Goal: Check status: Check status

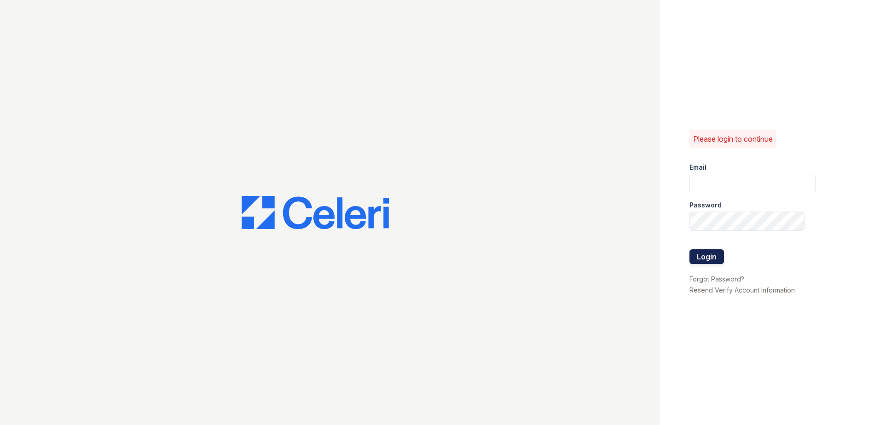
type input "[EMAIL_ADDRESS][DOMAIN_NAME]"
click at [715, 253] on button "Login" at bounding box center [706, 256] width 35 height 15
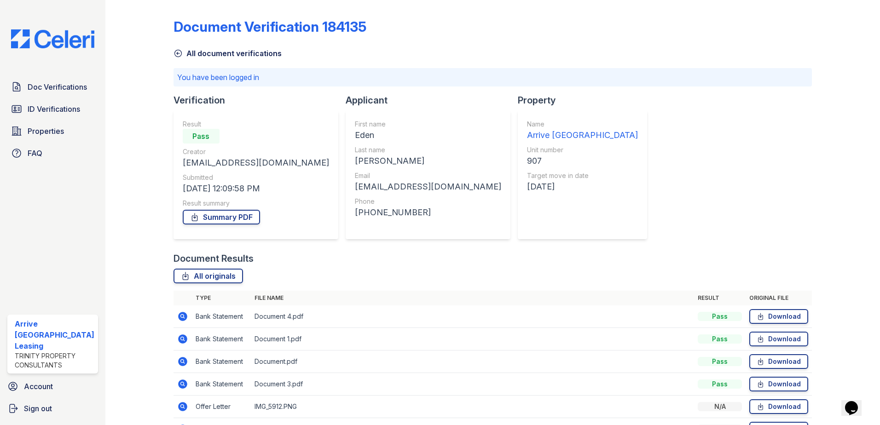
click at [178, 52] on icon at bounding box center [177, 53] width 9 height 9
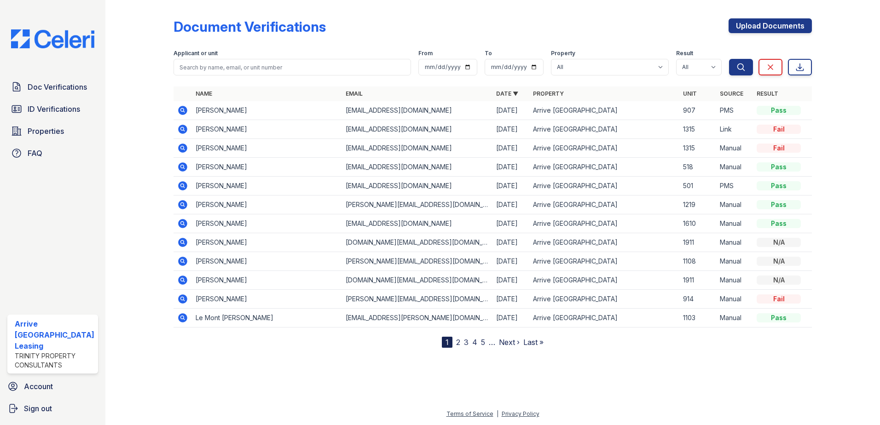
click at [181, 127] on icon at bounding box center [182, 129] width 11 height 11
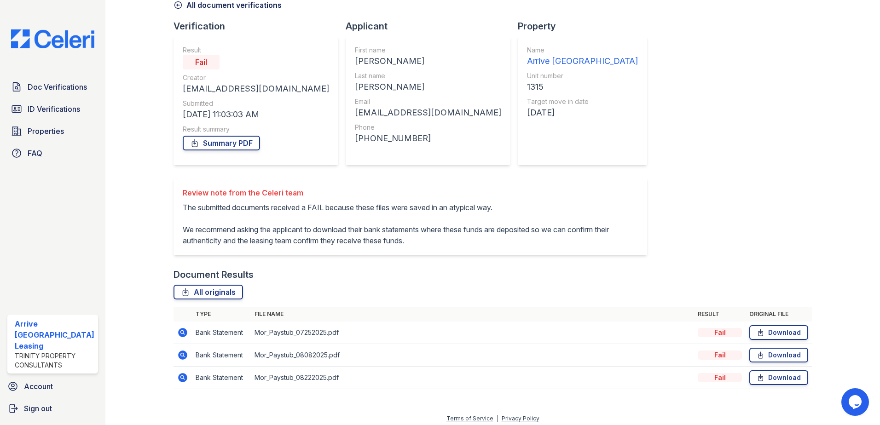
scroll to position [53, 0]
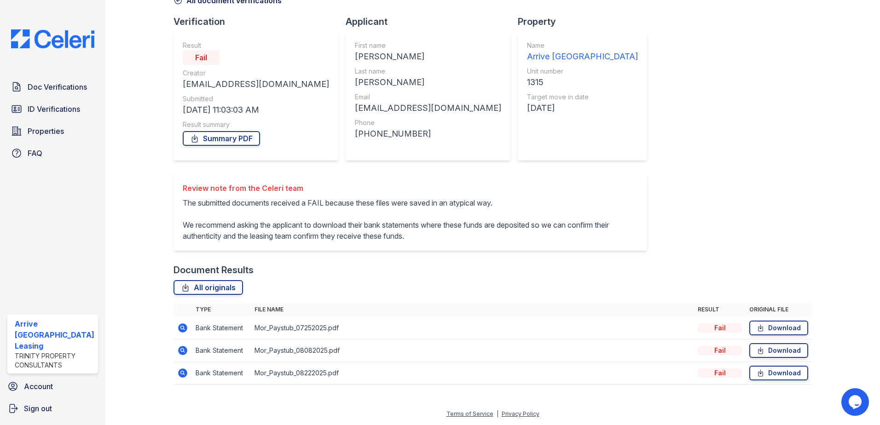
click at [472, 231] on p "The submitted documents received a FAIL because these files were saved in an at…" at bounding box center [410, 219] width 455 height 44
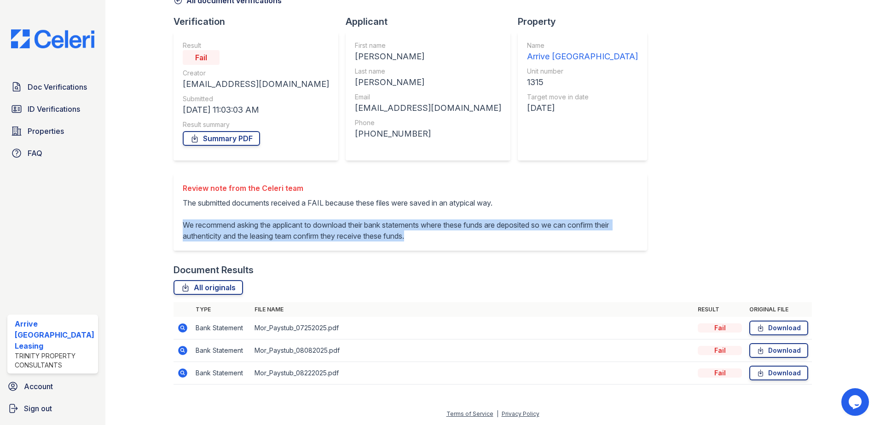
drag, startPoint x: 473, startPoint y: 232, endPoint x: 183, endPoint y: 227, distance: 289.9
click at [183, 227] on p "The submitted documents received a FAIL because these files were saved in an at…" at bounding box center [410, 219] width 455 height 44
drag, startPoint x: 259, startPoint y: 236, endPoint x: 267, endPoint y: 233, distance: 8.5
click at [259, 236] on p "The submitted documents received a FAIL because these files were saved in an at…" at bounding box center [410, 219] width 455 height 44
click at [461, 237] on p "The submitted documents received a FAIL because these files were saved in an at…" at bounding box center [410, 219] width 455 height 44
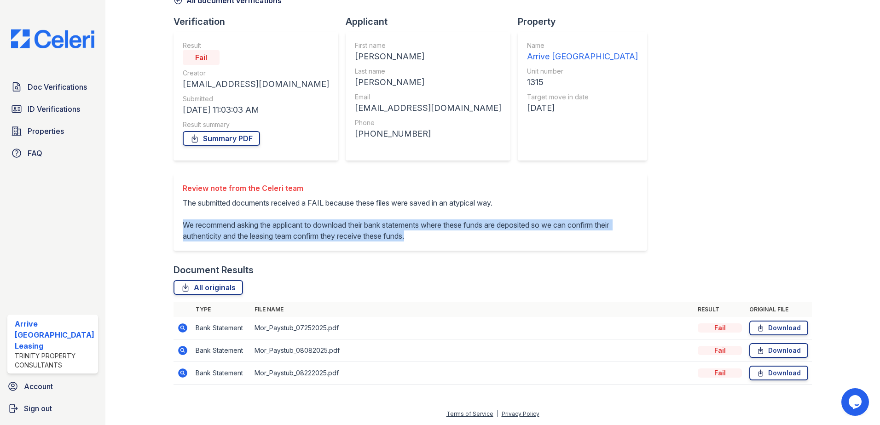
click at [461, 236] on p "The submitted documents received a FAIL because these files were saved in an at…" at bounding box center [410, 219] width 455 height 44
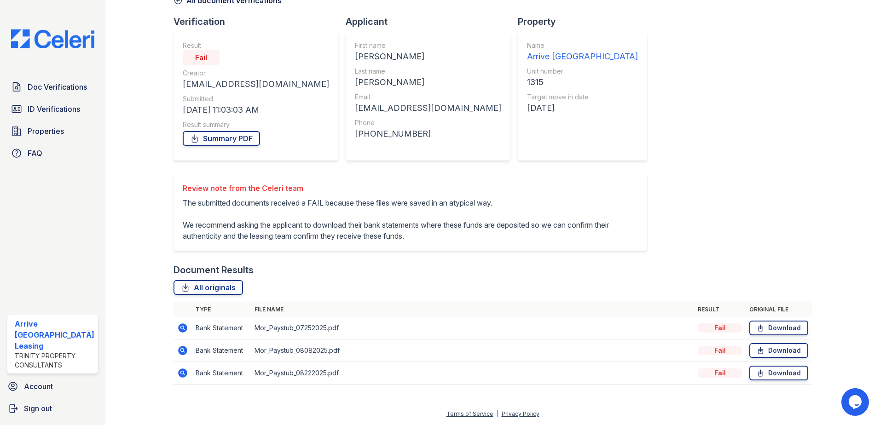
click at [461, 236] on p "The submitted documents received a FAIL because these files were saved in an at…" at bounding box center [410, 219] width 455 height 44
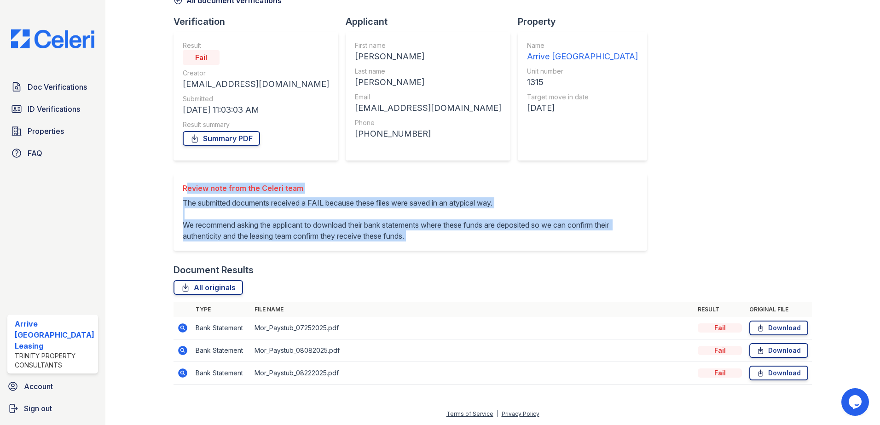
drag, startPoint x: 461, startPoint y: 236, endPoint x: 182, endPoint y: 186, distance: 283.3
click at [183, 186] on div "Review note from the Celeri team The submitted documents received a FAIL becaus…" at bounding box center [410, 212] width 455 height 59
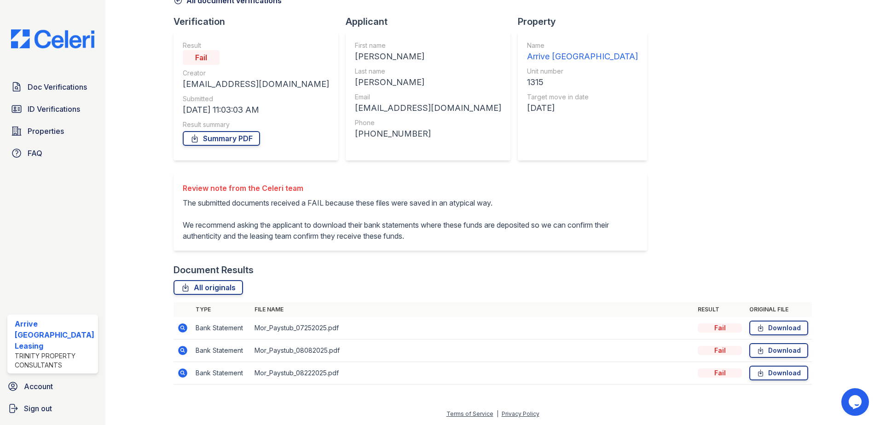
click at [723, 226] on div "Document Verification 184213 All document verifications Verification Result Fai…" at bounding box center [492, 172] width 639 height 443
